Goal: Task Accomplishment & Management: Manage account settings

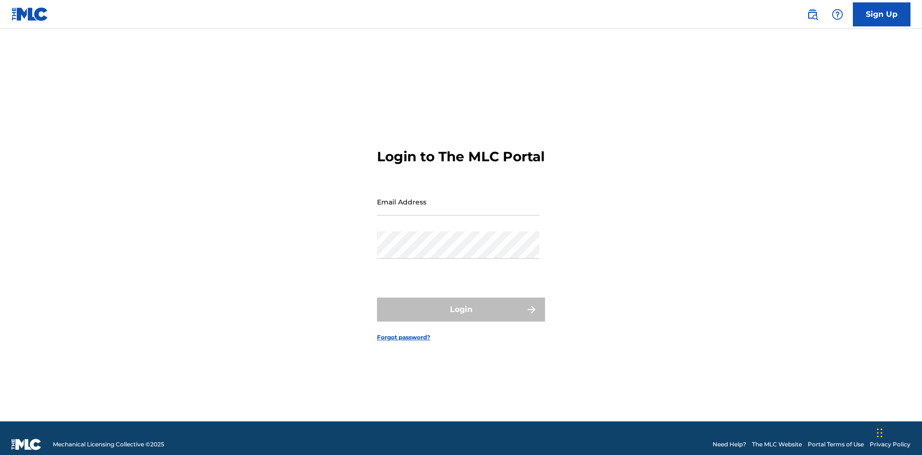
scroll to position [12, 0]
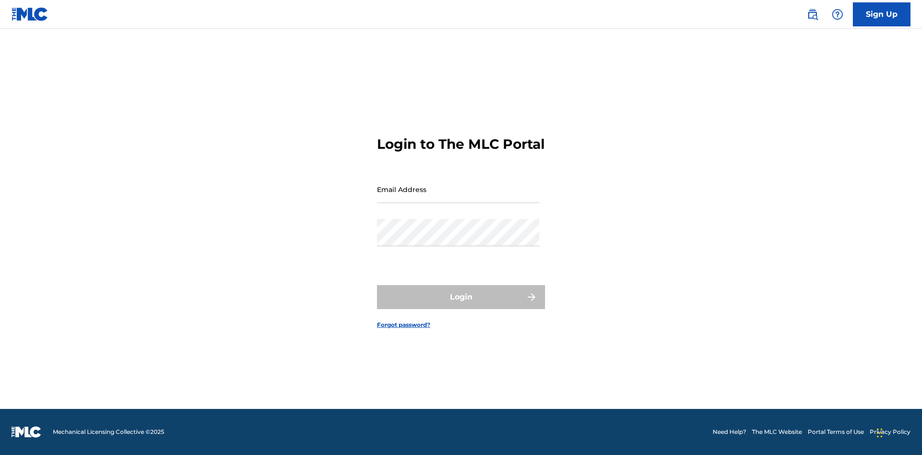
click at [404, 329] on link "Forgot password?" at bounding box center [403, 325] width 53 height 9
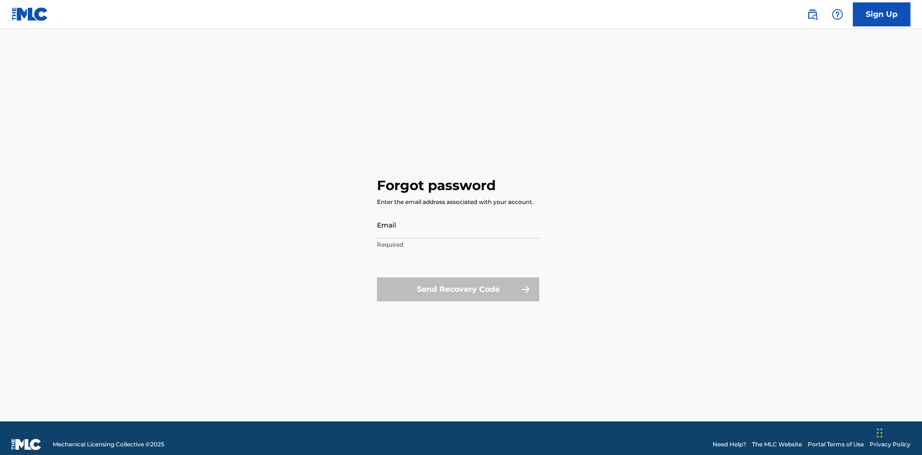
scroll to position [12, 0]
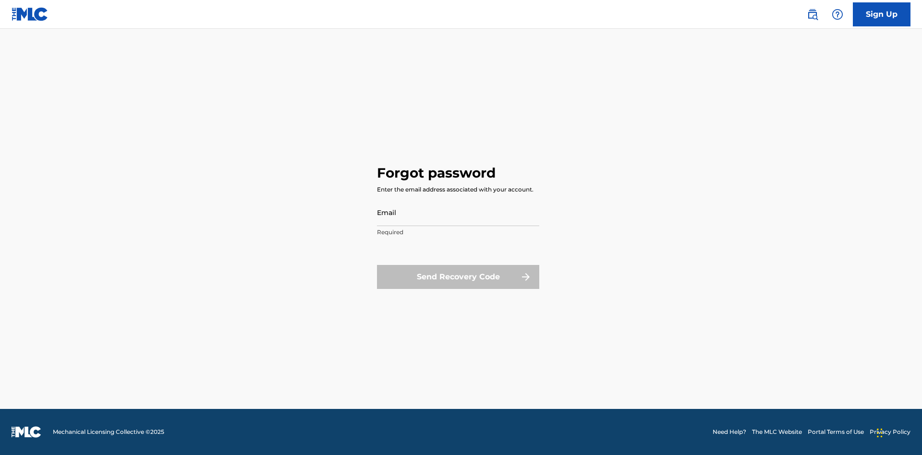
click at [458, 212] on input "Email" at bounding box center [458, 212] width 162 height 27
type input "[EMAIL_ADDRESS][DOMAIN_NAME]"
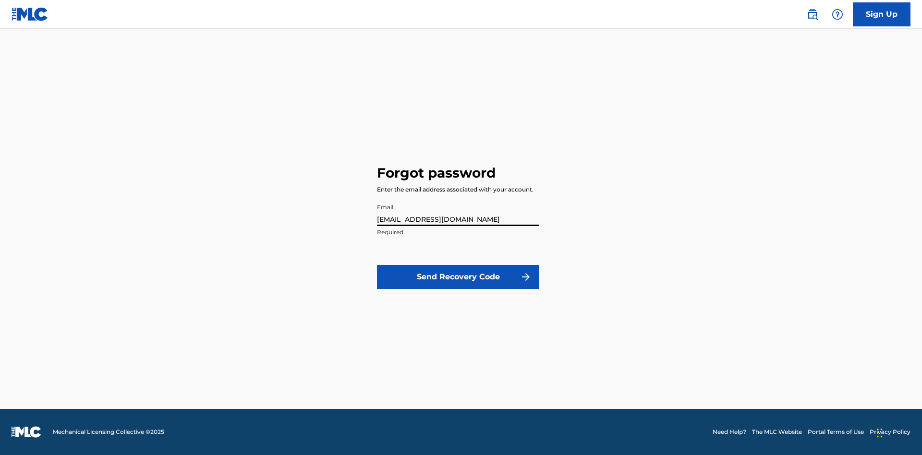
scroll to position [0, 24]
click at [458, 277] on button "Send Recovery Code" at bounding box center [458, 277] width 162 height 24
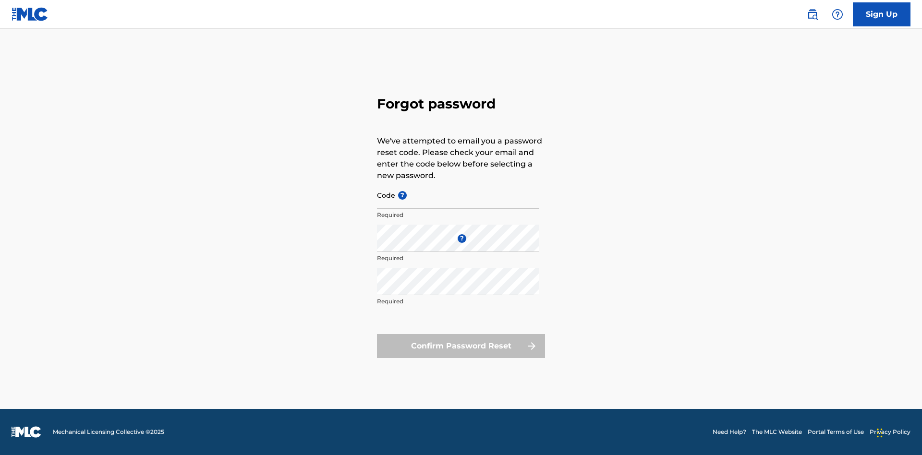
click at [458, 195] on input "Code ?" at bounding box center [458, 194] width 162 height 27
type input "FP_c9444861ff750575b193f20312e5"
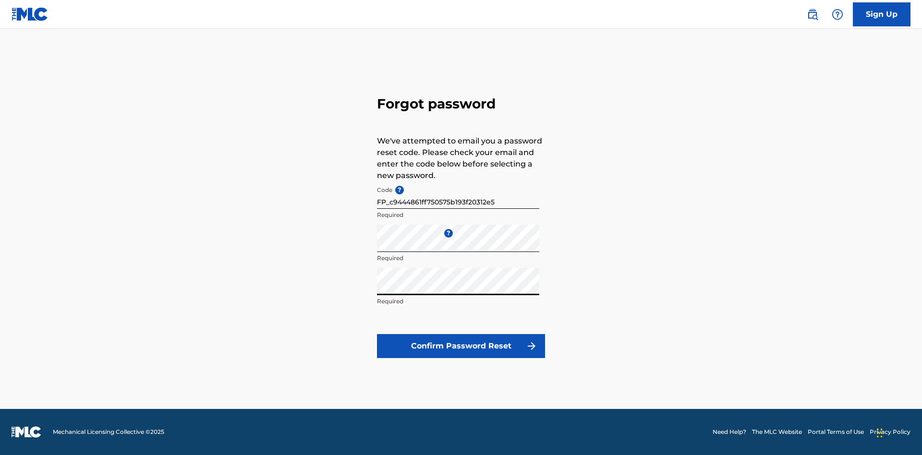
click at [461, 346] on button "Confirm Password Reset" at bounding box center [461, 346] width 168 height 24
